Goal: Task Accomplishment & Management: Complete application form

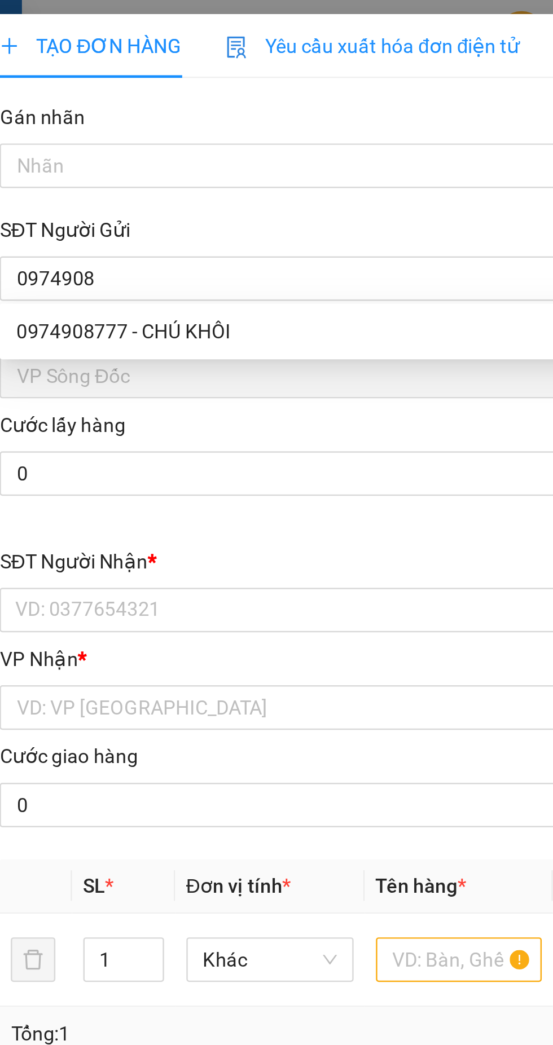
click at [56, 132] on div "0974908777 - CHÚ KHÔI" at bounding box center [150, 134] width 236 height 12
type input "0974908777"
type input "CHÚ KHÔI"
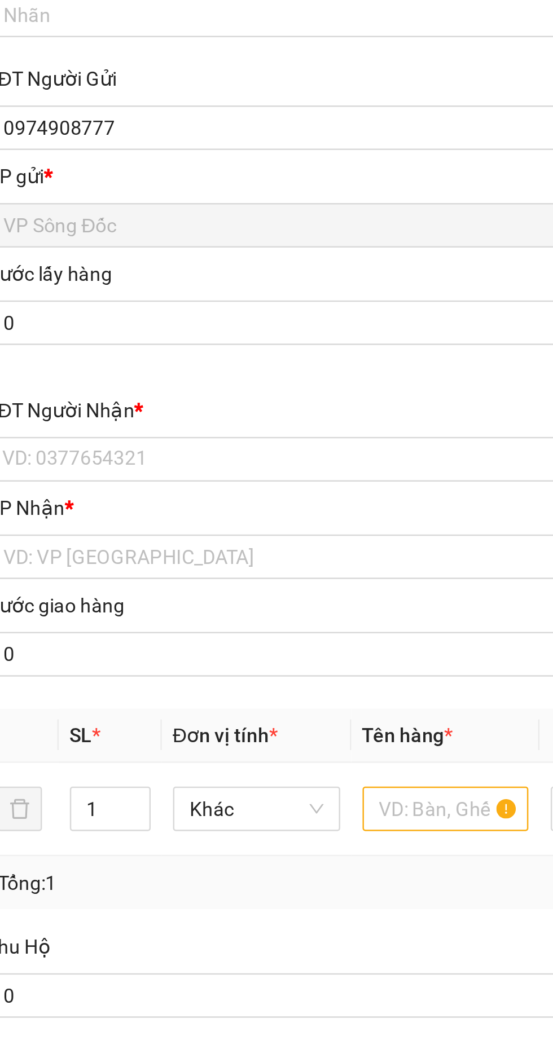
type input "0974908777"
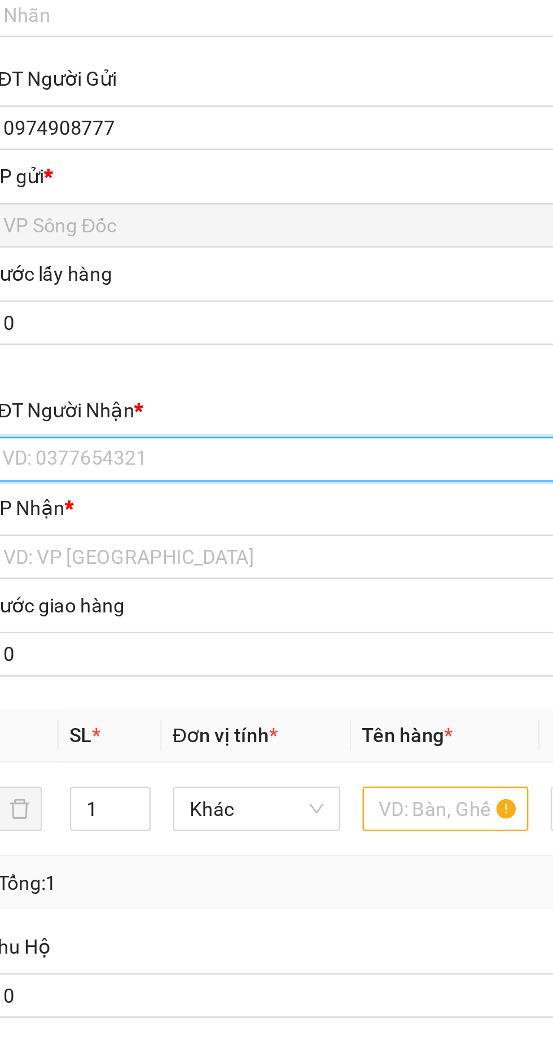
click at [105, 241] on input "SĐT Người Nhận *" at bounding box center [149, 247] width 249 height 18
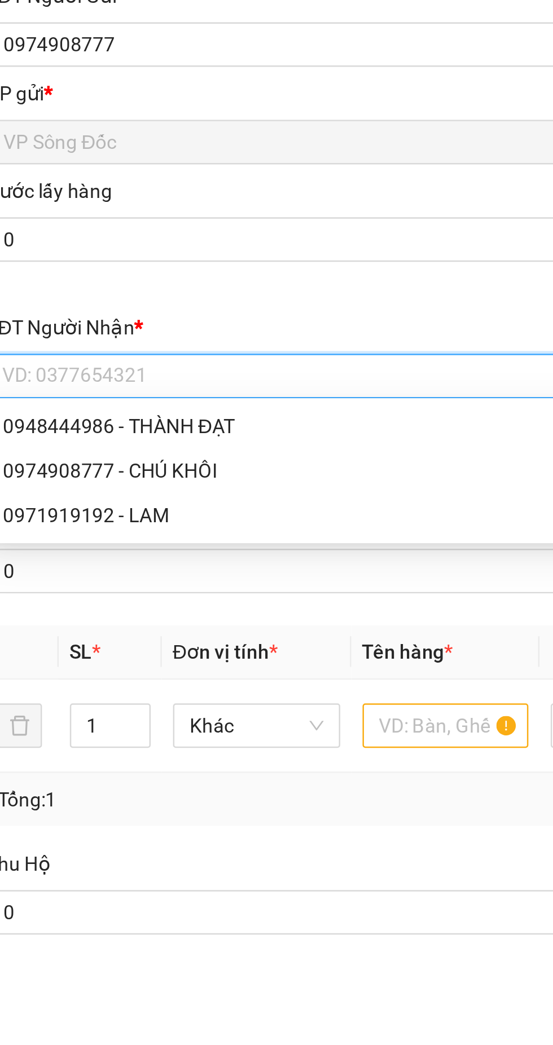
click at [98, 265] on div "0948444986 - THÀNH ĐẠT" at bounding box center [150, 267] width 236 height 12
type input "0948444986"
type input "THÀNH ĐẠT"
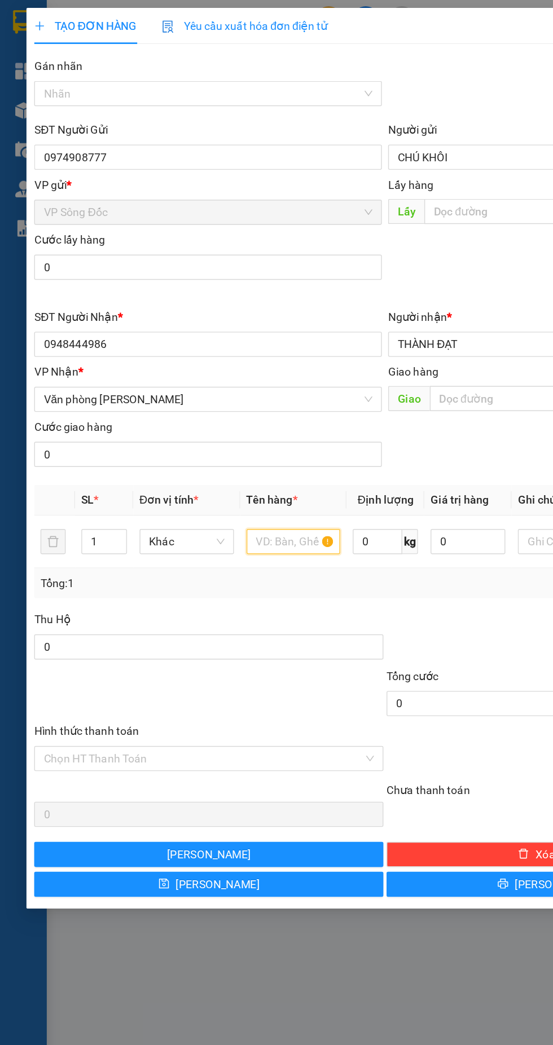
click at [200, 390] on input "text" at bounding box center [211, 389] width 68 height 18
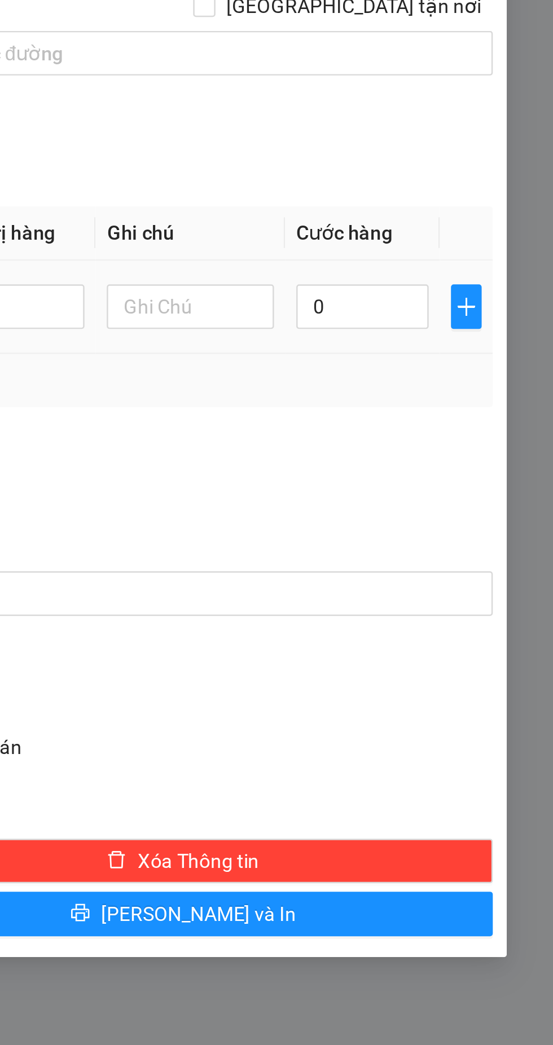
type input "Kiện"
click at [465, 388] on input "0" at bounding box center [475, 389] width 54 height 18
type input "4"
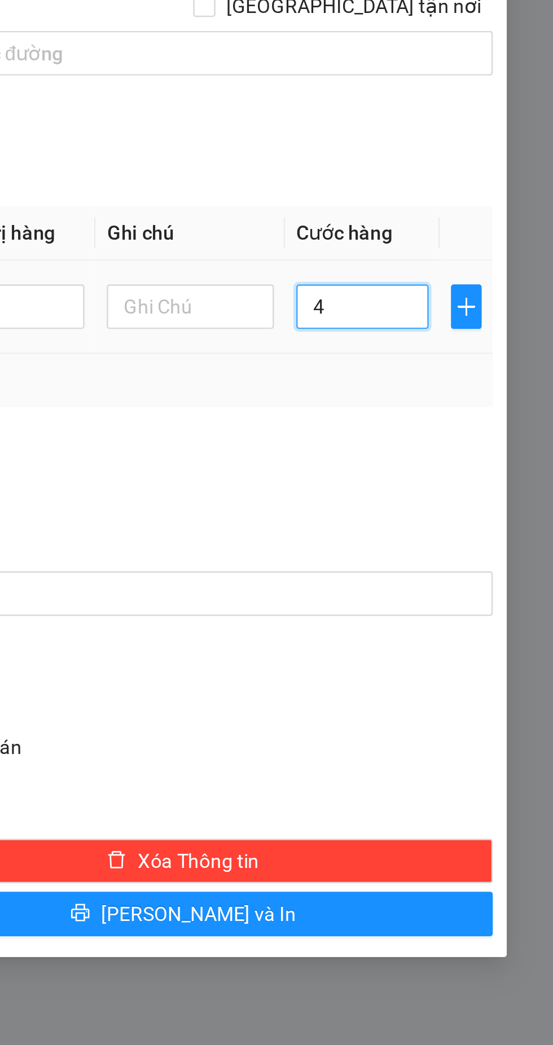
type input "40"
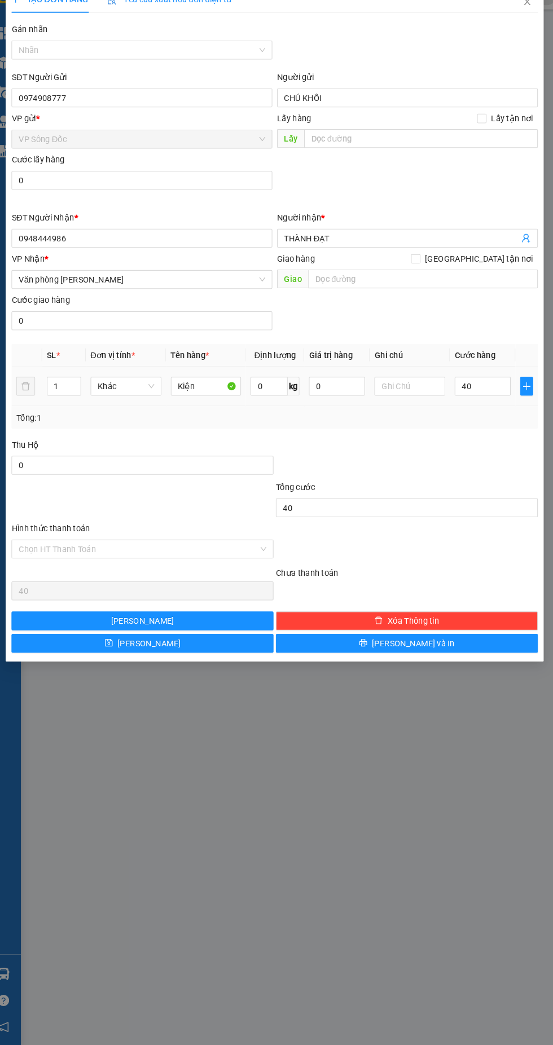
click at [178, 539] on input "Hình thức thanh toán" at bounding box center [146, 544] width 229 height 17
type input "40.000"
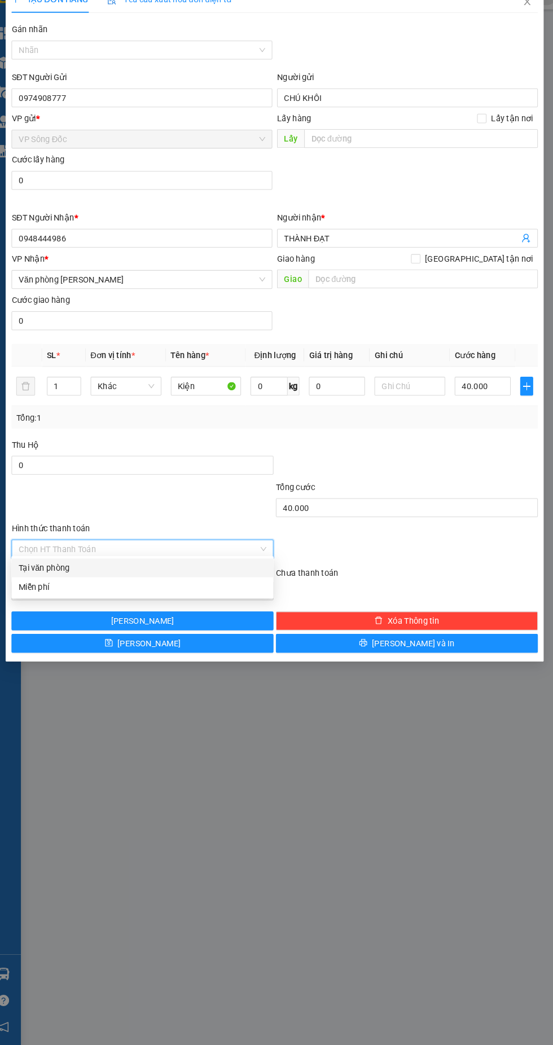
click at [220, 567] on div "Tại văn phòng" at bounding box center [150, 562] width 237 height 12
type input "0"
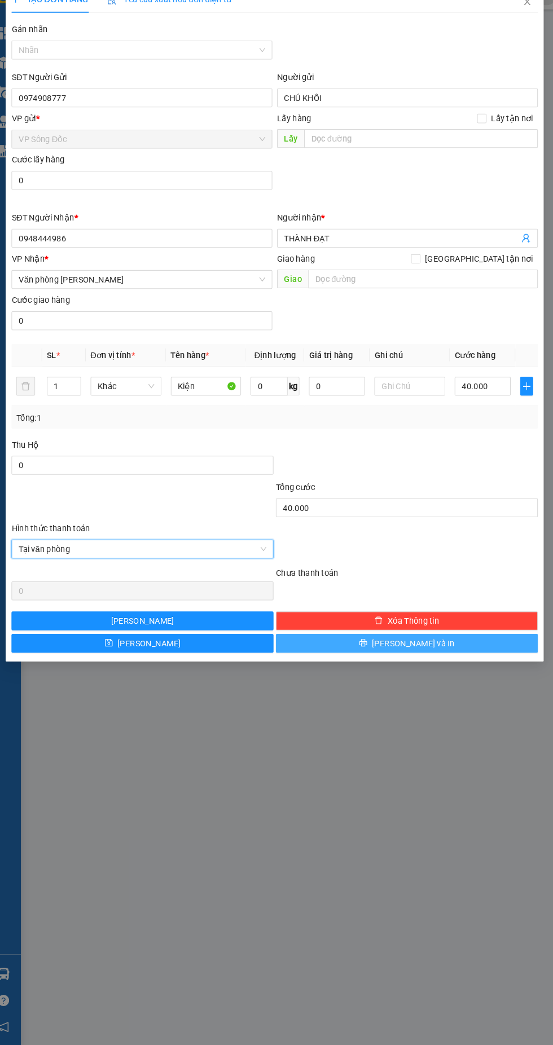
click at [456, 629] on button "[PERSON_NAME] và In" at bounding box center [402, 634] width 250 height 18
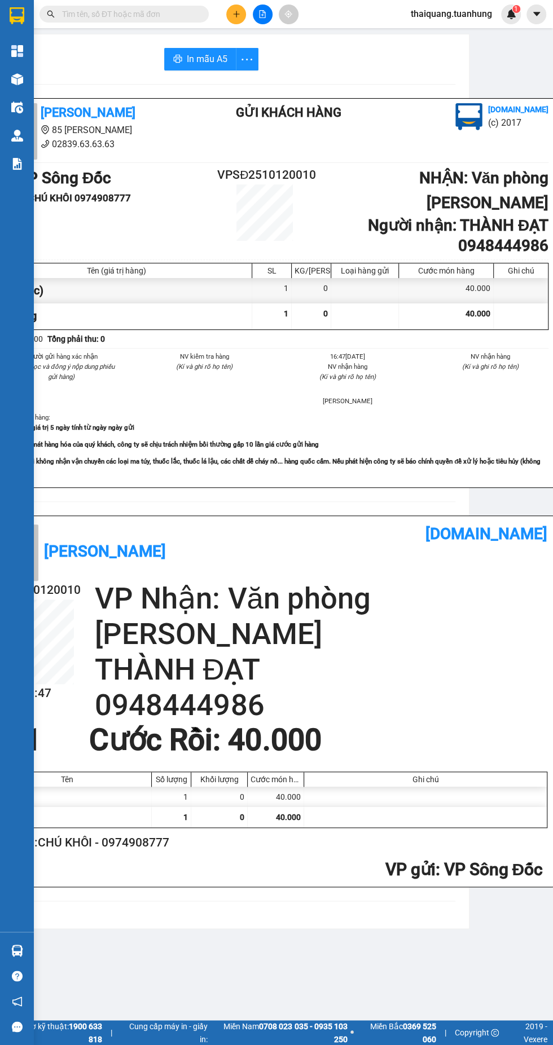
scroll to position [0, 77]
